Goal: Task Accomplishment & Management: Manage account settings

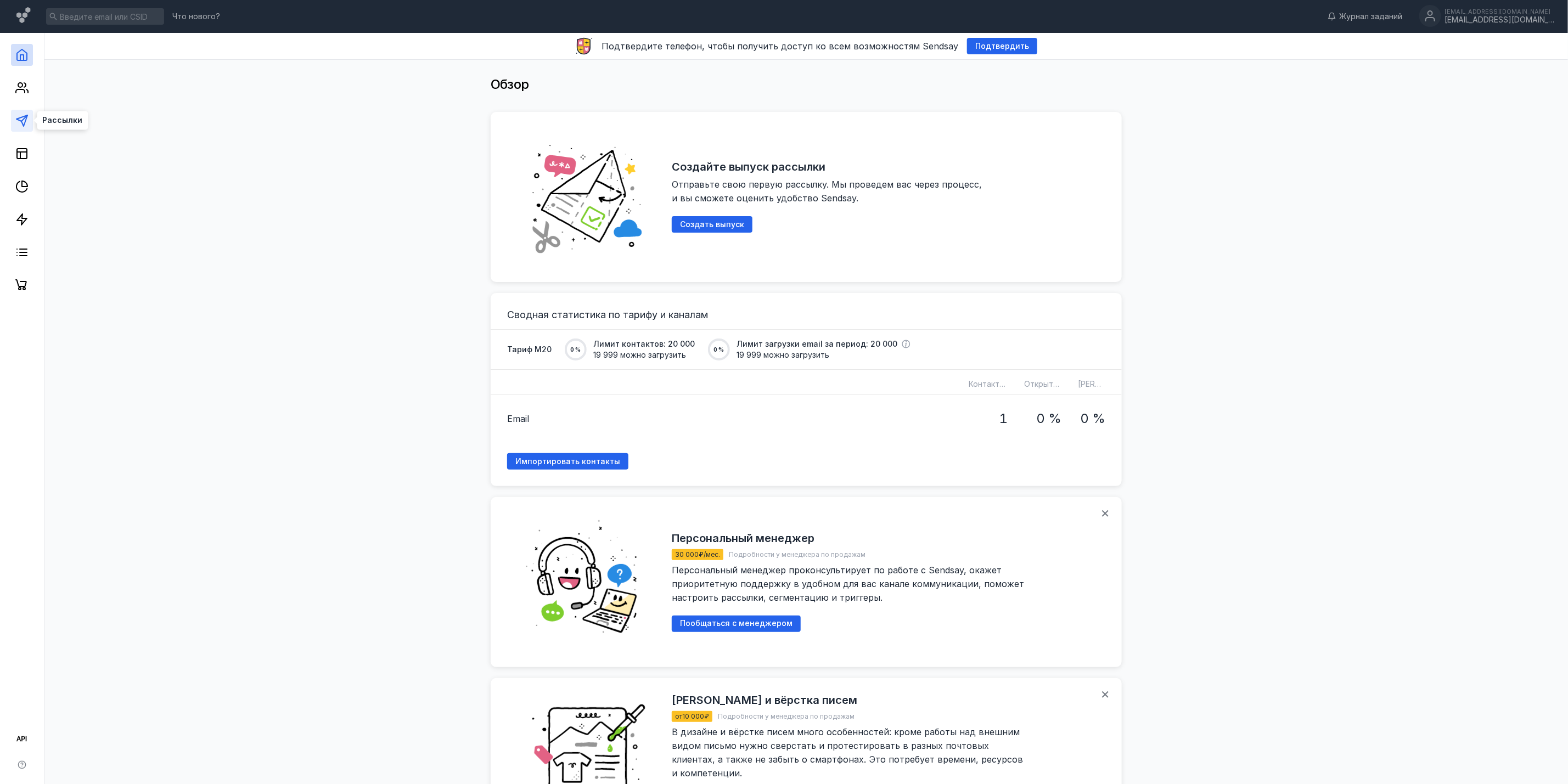
click at [15, 114] on icon at bounding box center [22, 121] width 13 height 13
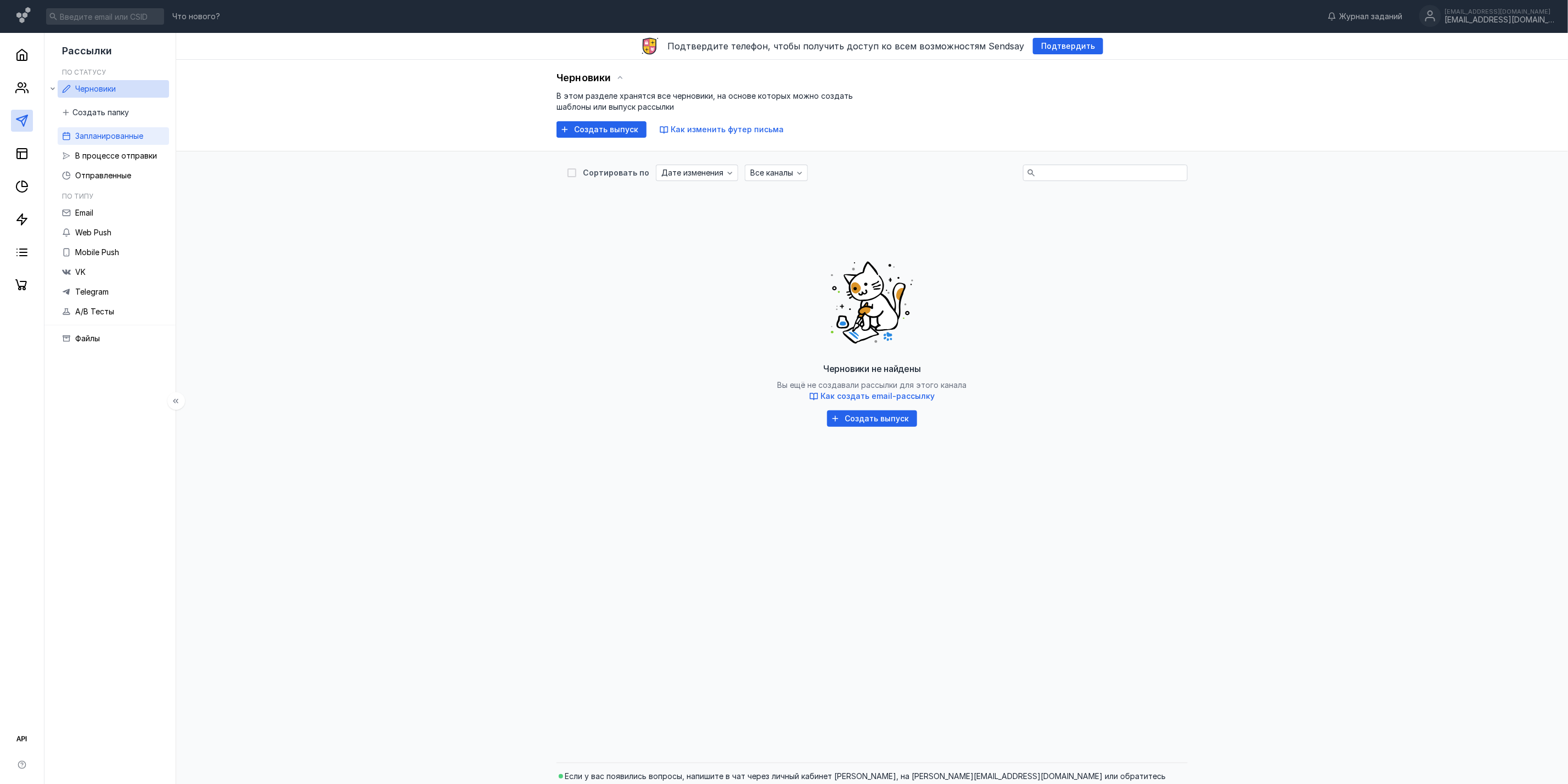
click at [97, 140] on span "Запланированные" at bounding box center [110, 135] width 68 height 9
click at [1504, 25] on div "[EMAIL_ADDRESS][DOMAIN_NAME] [DOMAIN_NAME][EMAIL_ADDRESS][DOMAIN_NAME]" at bounding box center [1487, 16] width 135 height 23
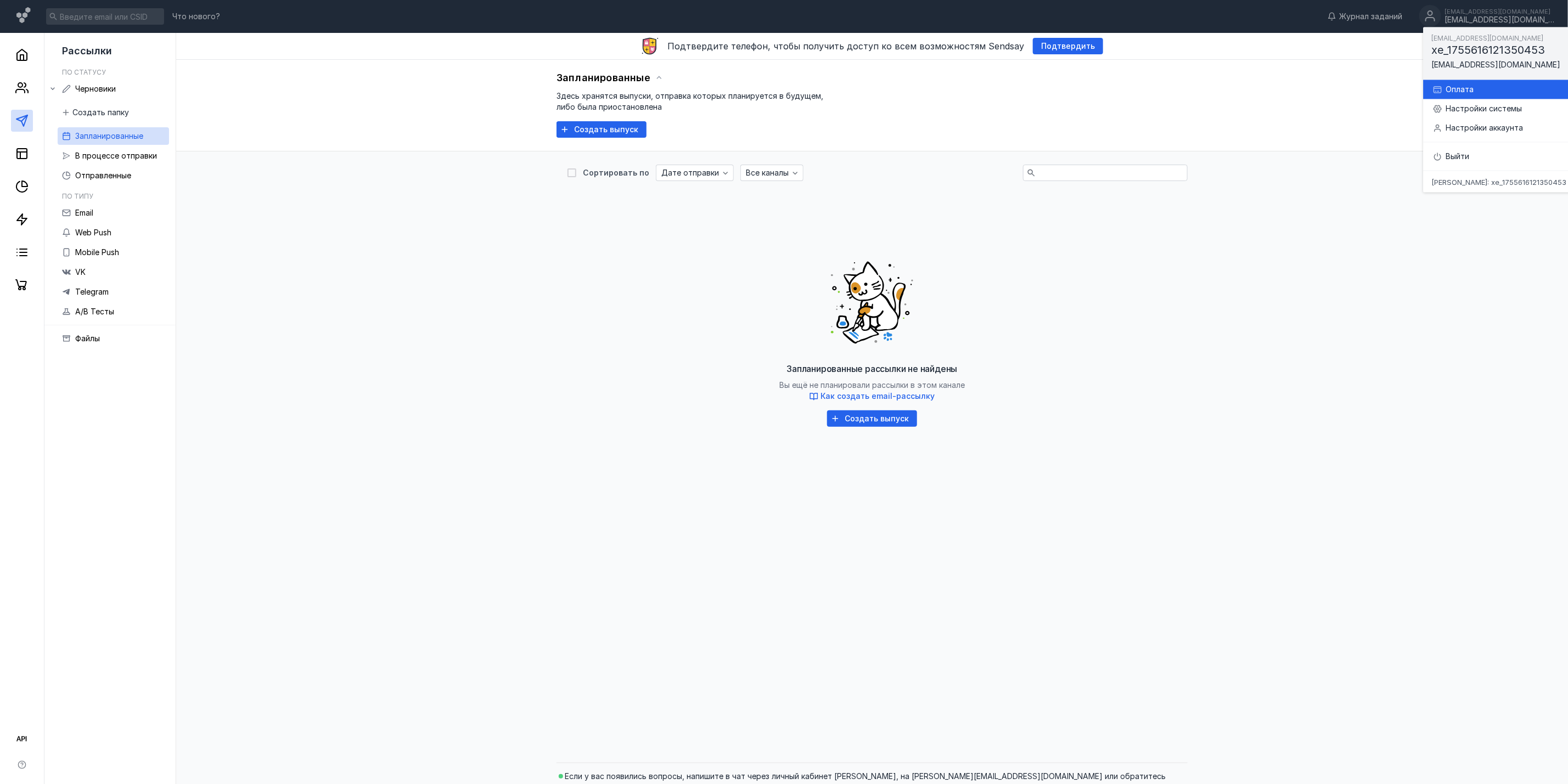
click at [1496, 91] on div "Оплата" at bounding box center [1512, 89] width 131 height 11
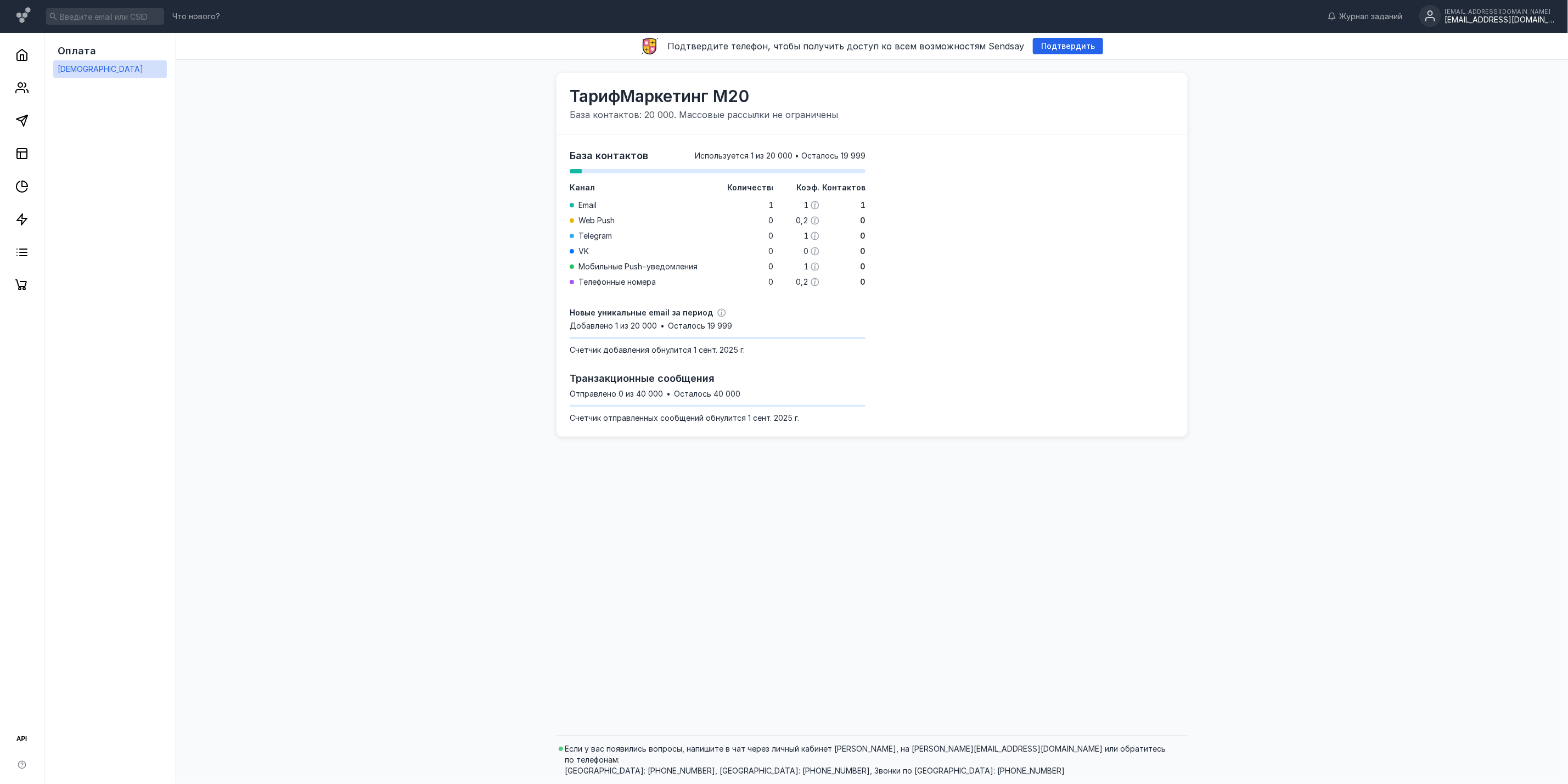
click at [1479, 13] on div "[EMAIL_ADDRESS][DOMAIN_NAME]" at bounding box center [1499, 12] width 110 height 7
